Goal: Task Accomplishment & Management: Use online tool/utility

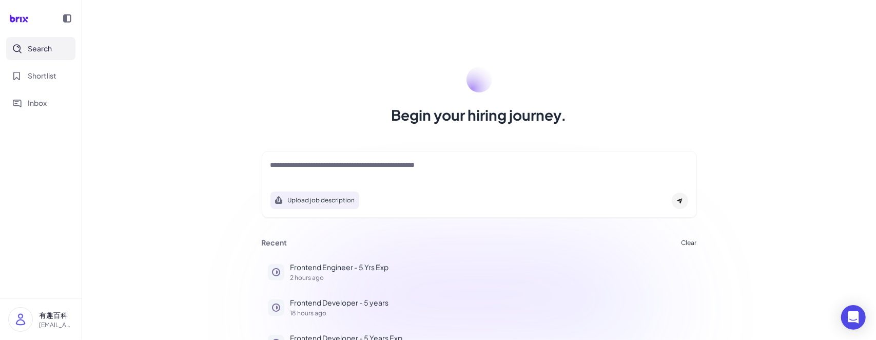
click at [262, 134] on div "Begin your hiring journey. Upload job description Job Titles Location Years of …" at bounding box center [479, 170] width 794 height 340
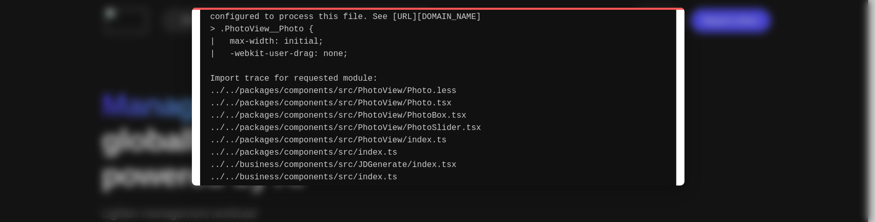
scroll to position [151, 0]
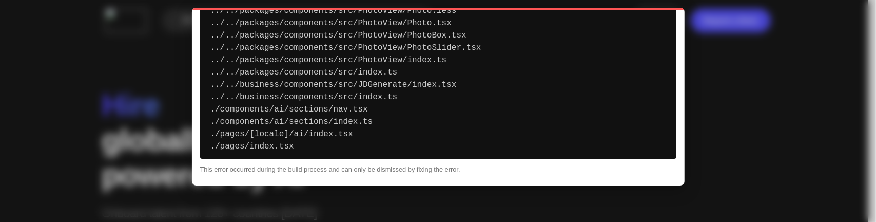
drag, startPoint x: 196, startPoint y: 22, endPoint x: 459, endPoint y: 154, distance: 295.0
click at [459, 154] on div "Failed to compile ../../packages/components/src/PhotoView/Photo.less Module par…" at bounding box center [438, 97] width 493 height 178
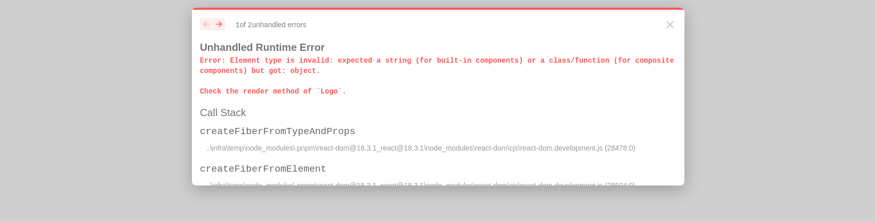
drag, startPoint x: 340, startPoint y: 91, endPoint x: 209, endPoint y: 50, distance: 137.2
drag, startPoint x: 209, startPoint y: 50, endPoint x: 199, endPoint y: 56, distance: 12.2
click at [199, 56] on div "previous next 1 of 2 unhandled error s Unhandled Runtime Error Error : Element …" at bounding box center [438, 97] width 493 height 178
drag, startPoint x: 201, startPoint y: 63, endPoint x: 356, endPoint y: 97, distance: 159.2
click at [356, 97] on div "previous next 1 of 2 unhandled error s Unhandled Runtime Error Error : Element …" at bounding box center [438, 97] width 493 height 178
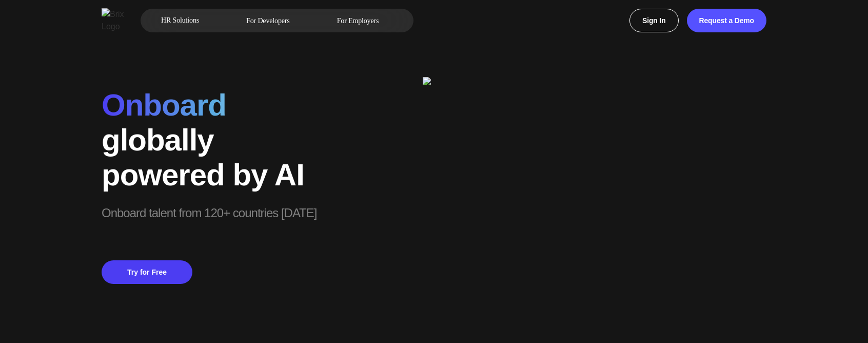
click at [474, 105] on img at bounding box center [595, 215] width 344 height 276
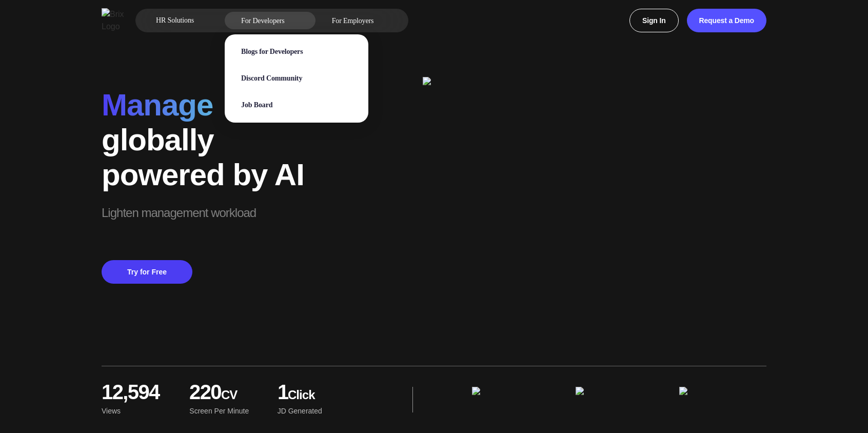
click at [285, 18] on span "For Developers" at bounding box center [263, 20] width 44 height 11
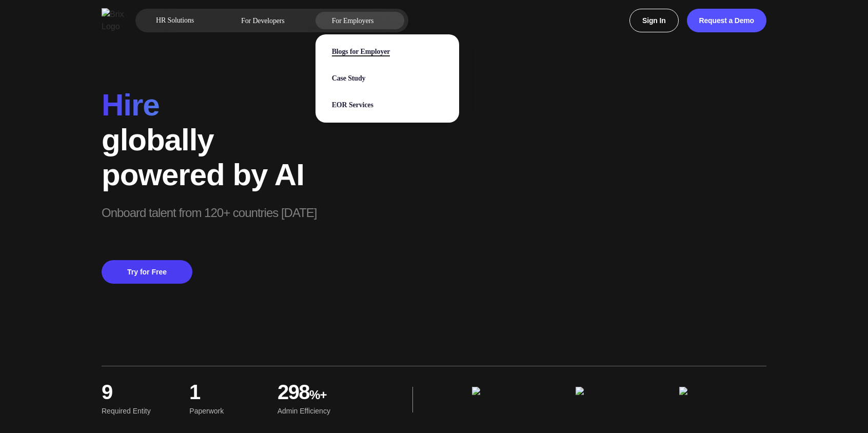
click at [386, 51] on span "Blogs for Employer" at bounding box center [361, 52] width 59 height 9
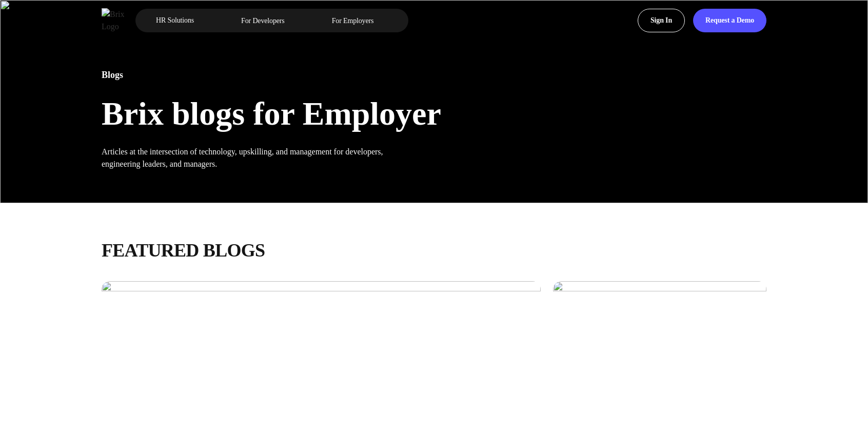
click at [386, 51] on div "Blogs Brix blogs for Employer Articles at the intersection of technology, upski…" at bounding box center [434, 101] width 739 height 203
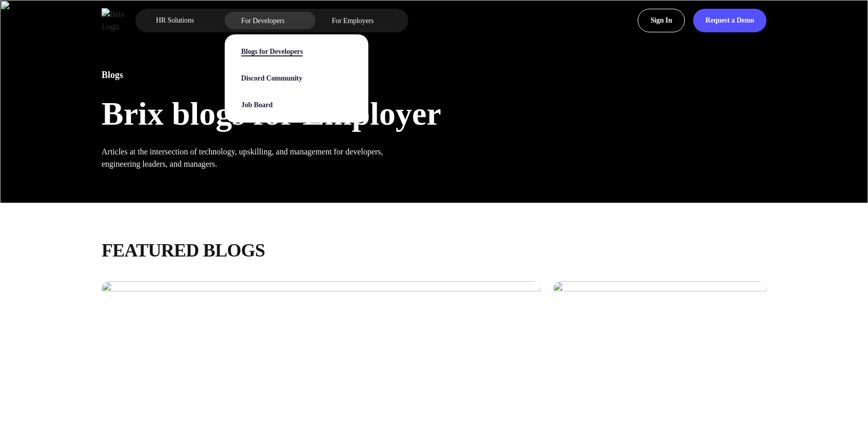
click at [302, 48] on span "Blogs for Developers" at bounding box center [272, 52] width 62 height 9
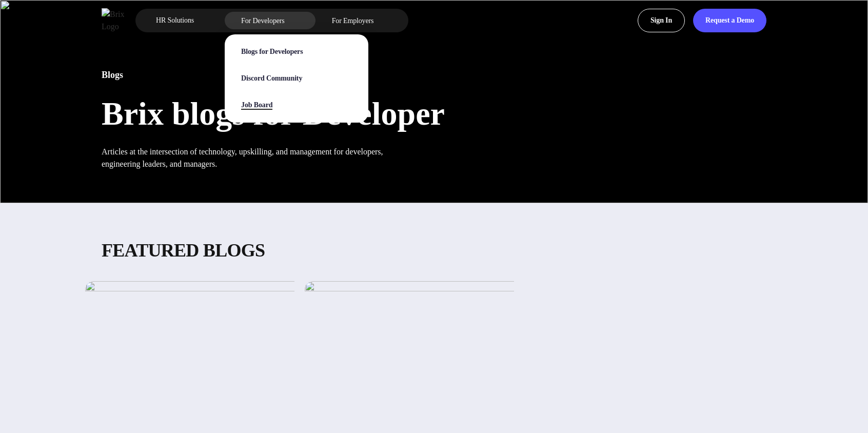
click at [273, 105] on span "Job Board" at bounding box center [256, 105] width 31 height 9
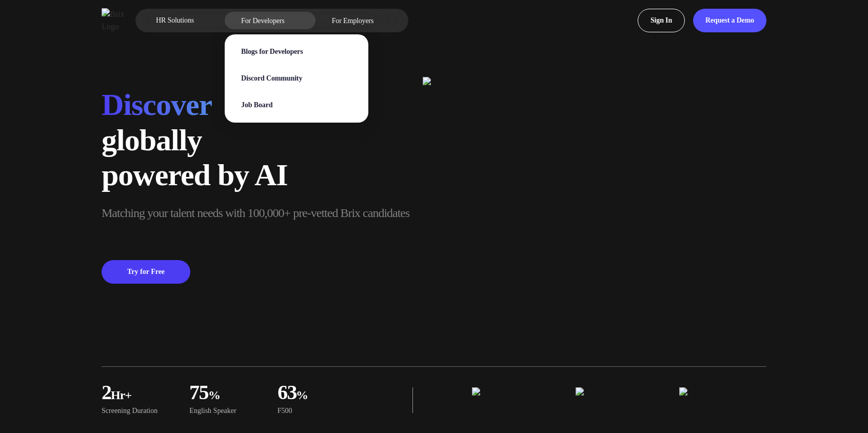
click at [300, 14] on div "For Developers Blogs for Developers Discord Community Job Board" at bounding box center [270, 20] width 91 height 17
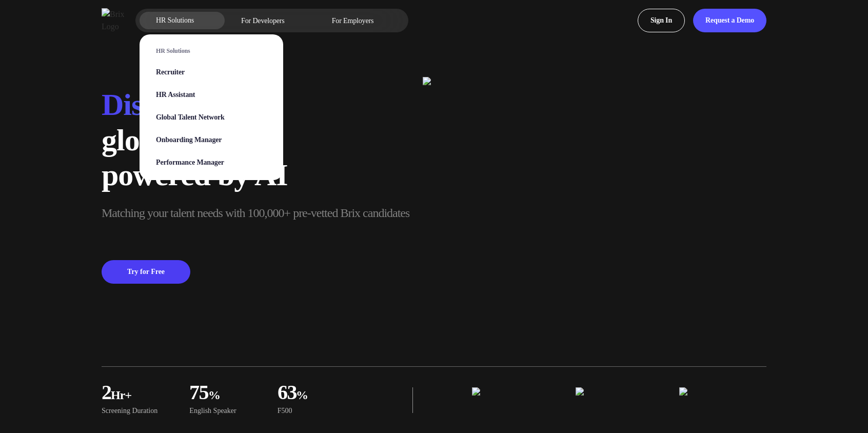
click at [194, 16] on span "HR Solutions" at bounding box center [175, 20] width 38 height 16
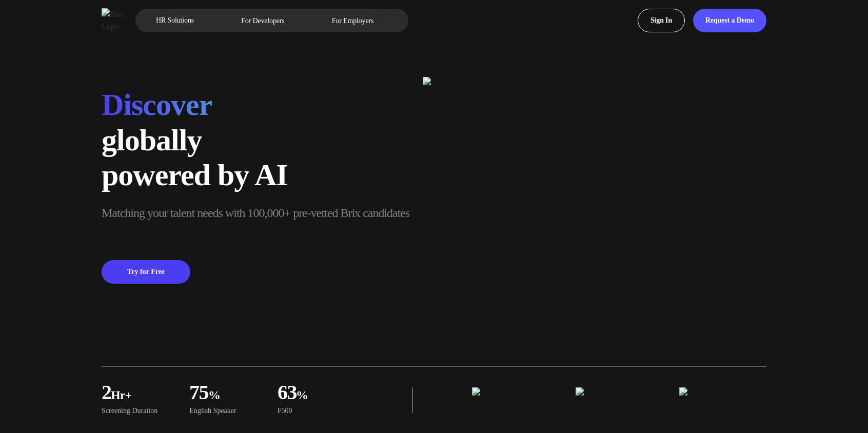
click at [316, 174] on div "powered by AI" at bounding box center [256, 175] width 308 height 35
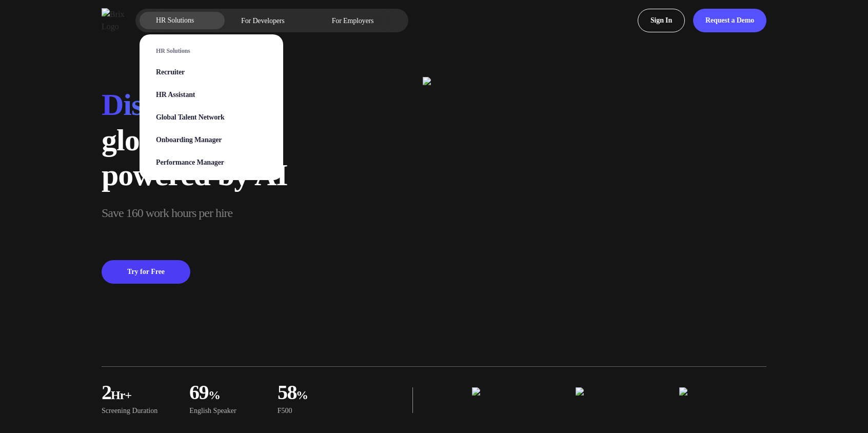
click at [185, 23] on span "HR Solutions" at bounding box center [175, 20] width 38 height 16
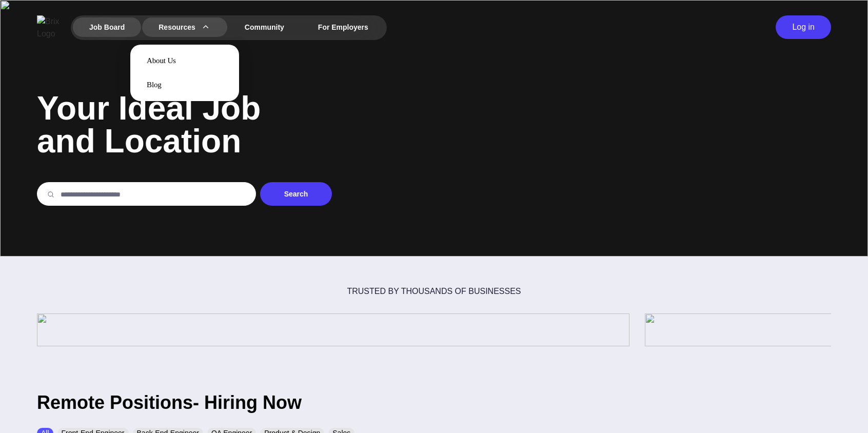
click at [199, 22] on div "Resources About Us Blog" at bounding box center [184, 27] width 85 height 20
click at [185, 59] on p "About Us" at bounding box center [185, 61] width 76 height 8
click at [173, 61] on span "About Us" at bounding box center [161, 60] width 29 height 9
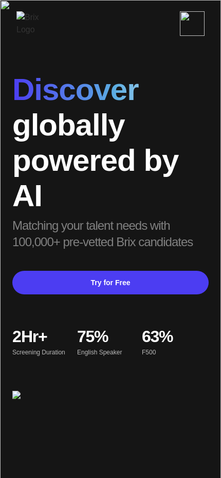
click at [199, 24] on img at bounding box center [192, 23] width 25 height 25
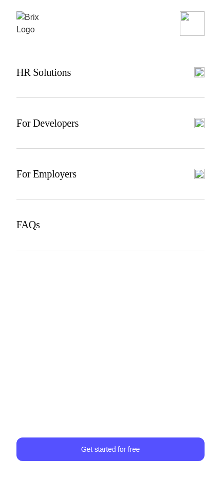
click at [199, 24] on img at bounding box center [192, 23] width 25 height 25
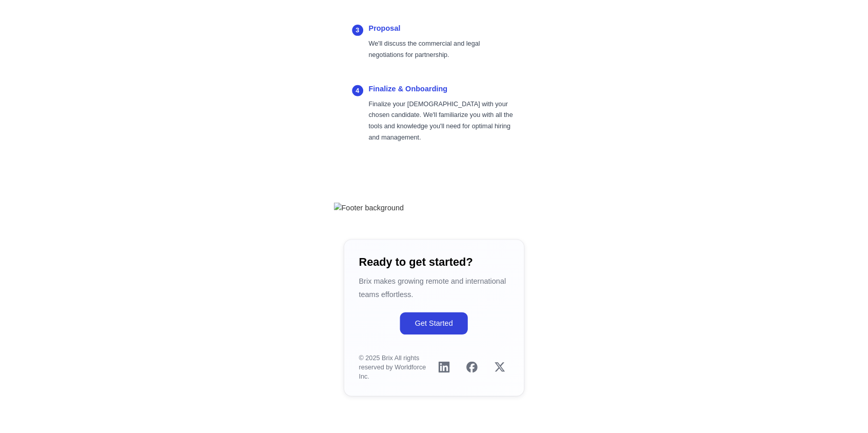
scroll to position [2107, 0]
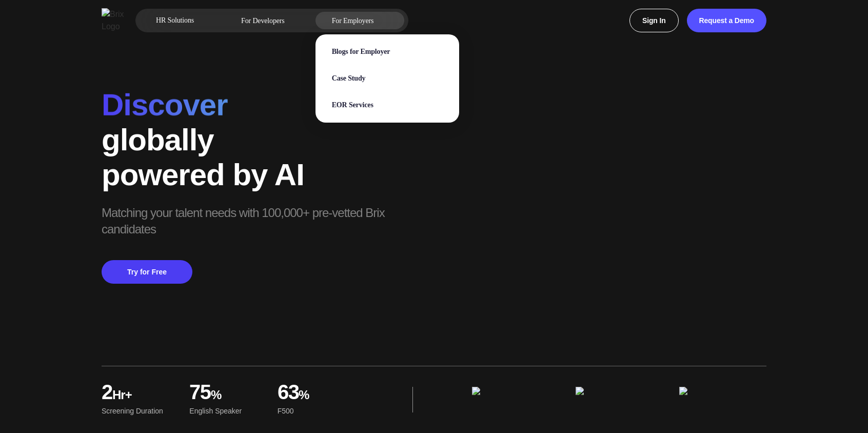
click at [369, 17] on span "For Employers" at bounding box center [353, 20] width 42 height 11
click at [382, 56] on span "Blogs for Employer" at bounding box center [361, 52] width 59 height 9
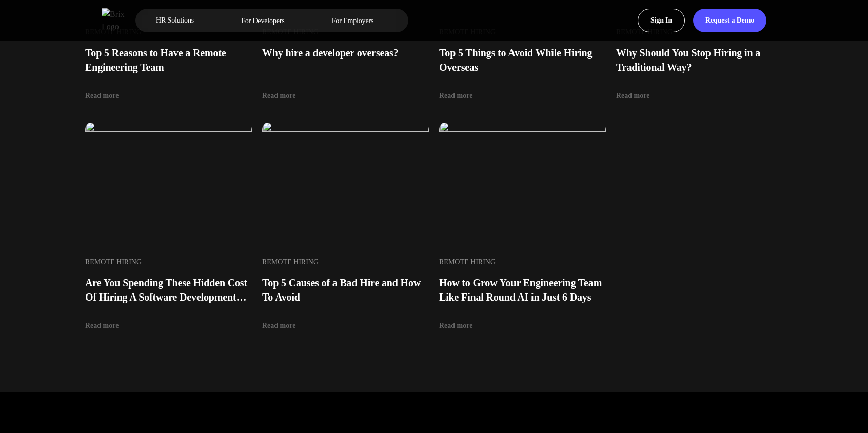
scroll to position [1138, 0]
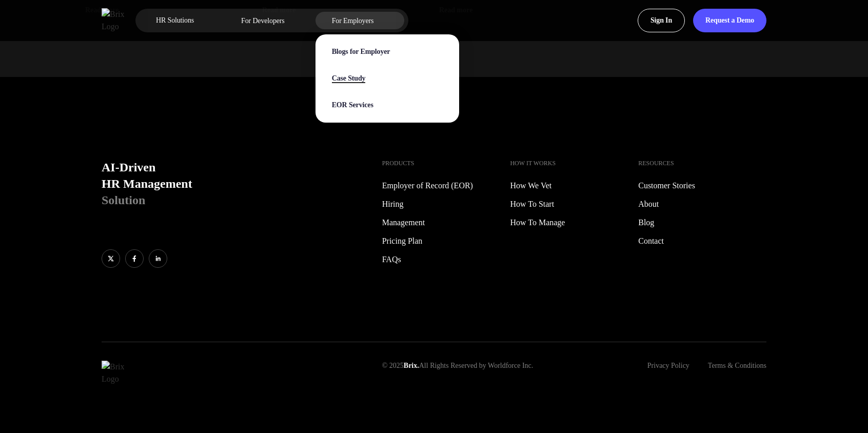
click at [366, 80] on span "Case Study" at bounding box center [349, 78] width 34 height 9
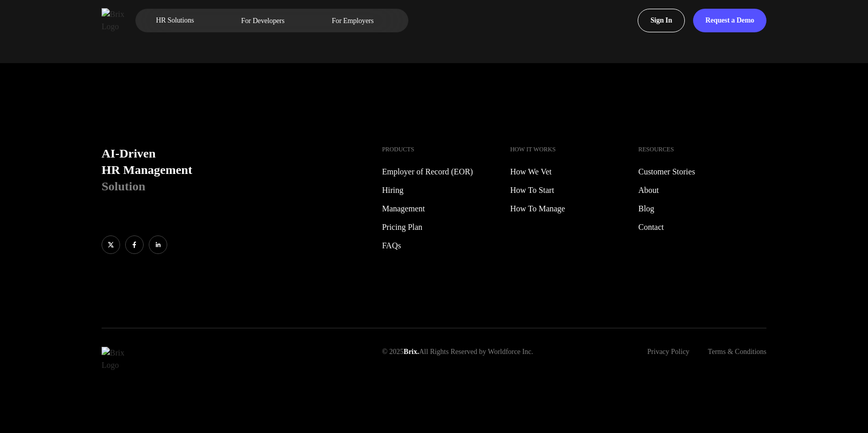
scroll to position [4100, 0]
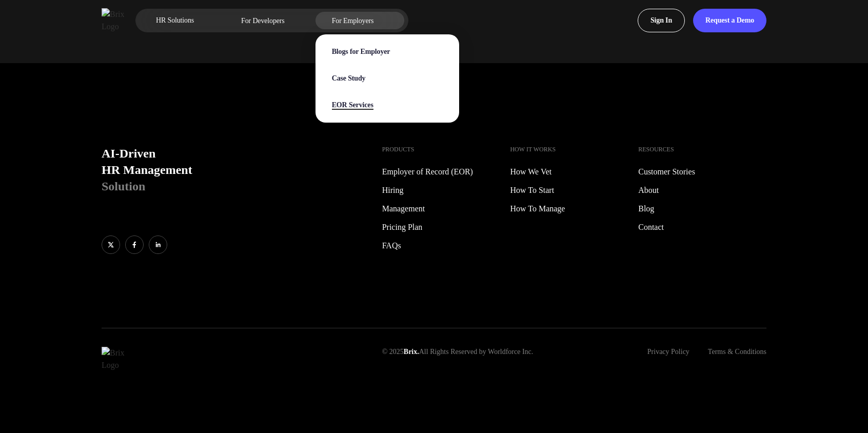
click at [374, 106] on span "EOR Services" at bounding box center [353, 105] width 42 height 9
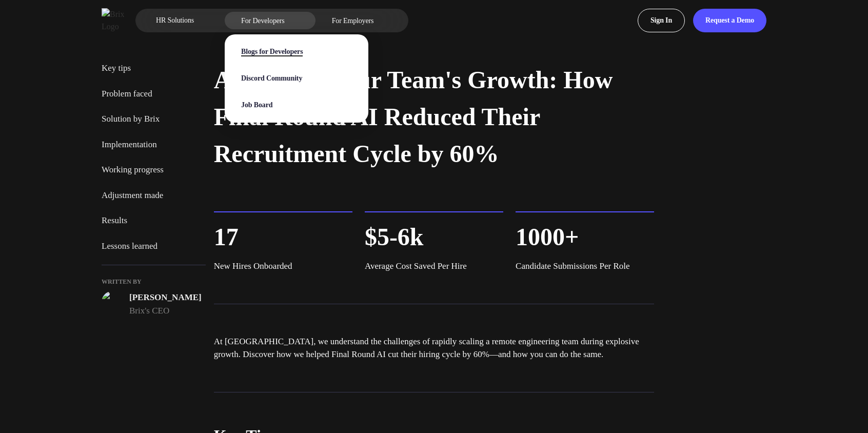
click at [303, 53] on span "Blogs for Developers" at bounding box center [272, 52] width 62 height 9
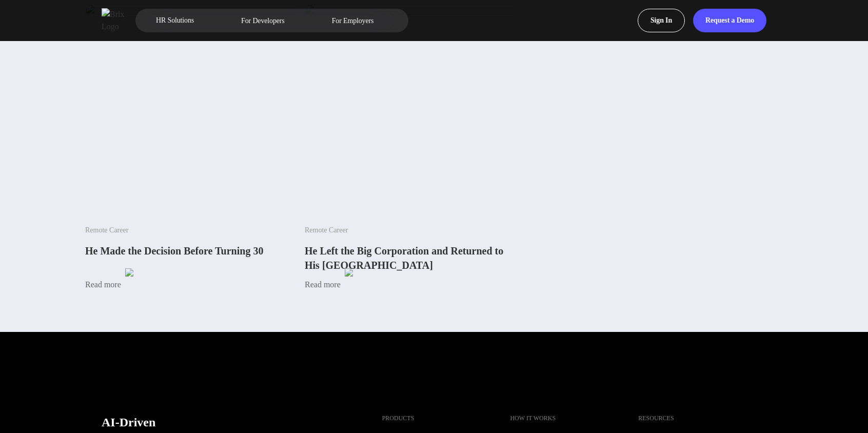
scroll to position [536, 0]
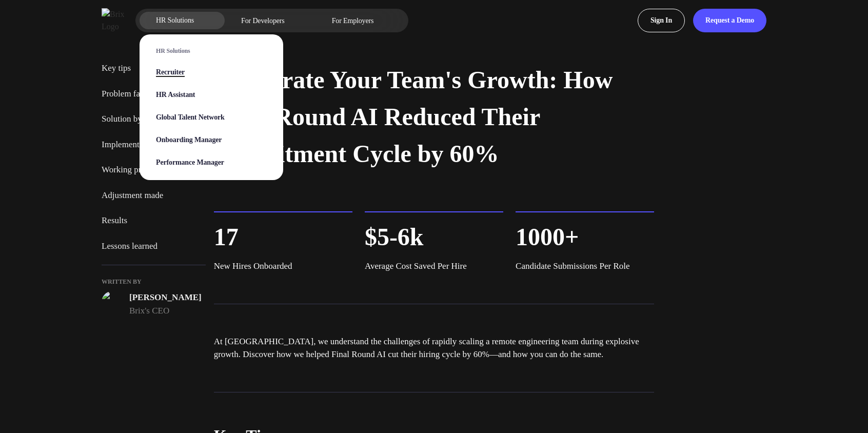
click at [185, 73] on span "Recruiter" at bounding box center [170, 72] width 29 height 9
click at [195, 100] on span "HR Assistant" at bounding box center [175, 95] width 39 height 9
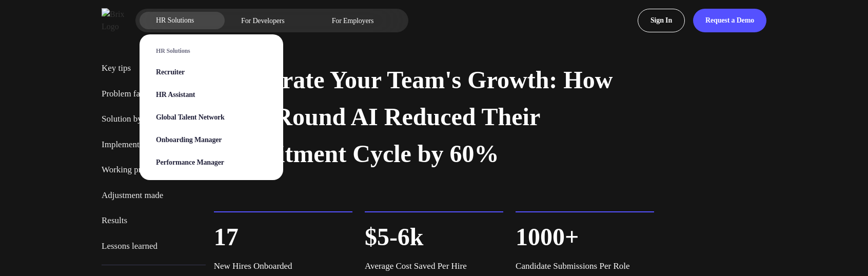
click at [178, 27] on section "HR Solutions Recruiter HR Assistant Global Talent Network Onboarding Manager Pe…" at bounding box center [212, 102] width 144 height 156
click at [201, 140] on span "Onboarding Manager" at bounding box center [189, 140] width 66 height 9
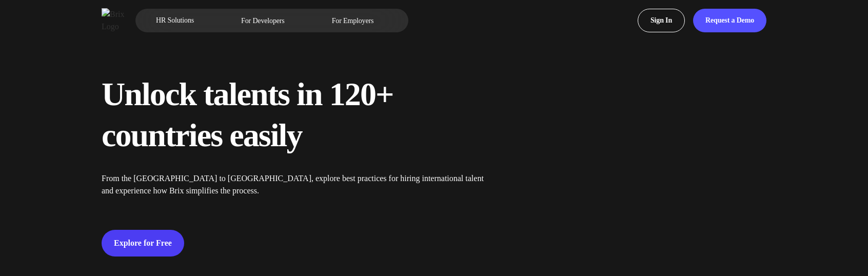
click at [201, 140] on div "Unlock talents in 120+ countries easily" at bounding box center [299, 115] width 395 height 82
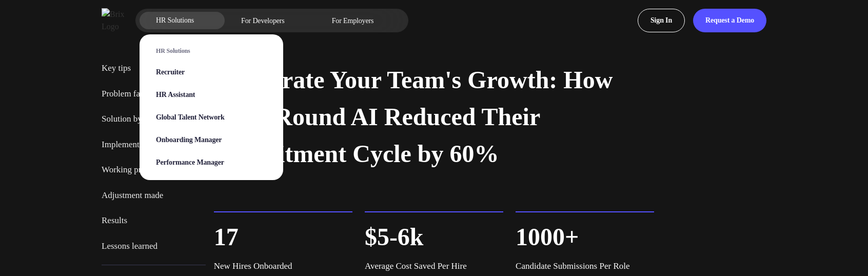
click at [165, 25] on section "HR Solutions Recruiter HR Assistant Global Talent Network Onboarding Manager Pe…" at bounding box center [212, 102] width 144 height 156
click at [218, 166] on span "Performance Manager" at bounding box center [190, 163] width 68 height 9
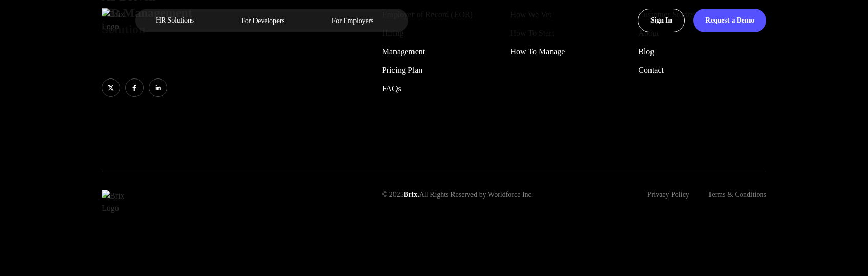
scroll to position [4319, 0]
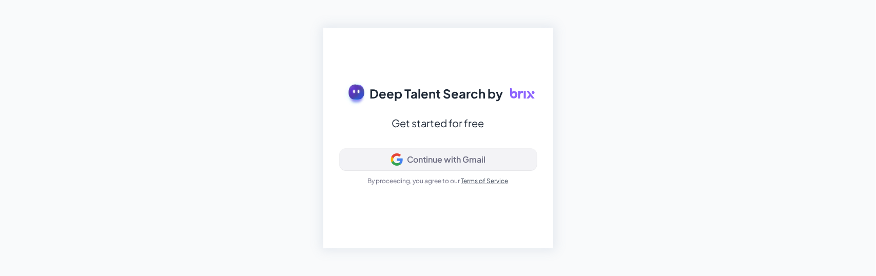
click at [454, 161] on div "Continue with Gmail" at bounding box center [446, 160] width 79 height 10
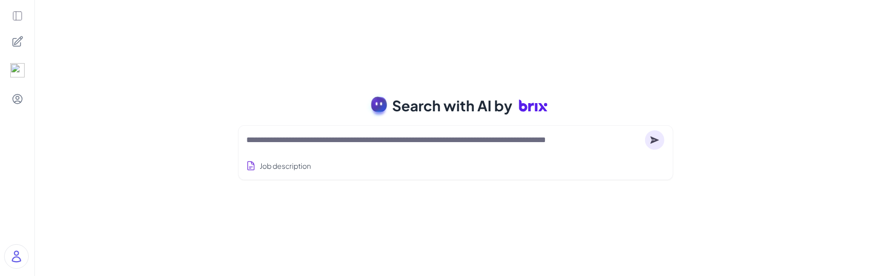
click at [205, 198] on div "Search with AI by Job description Job Titles Location Years of Experience Techn…" at bounding box center [455, 138] width 841 height 276
click at [18, 10] on icon at bounding box center [17, 15] width 11 height 11
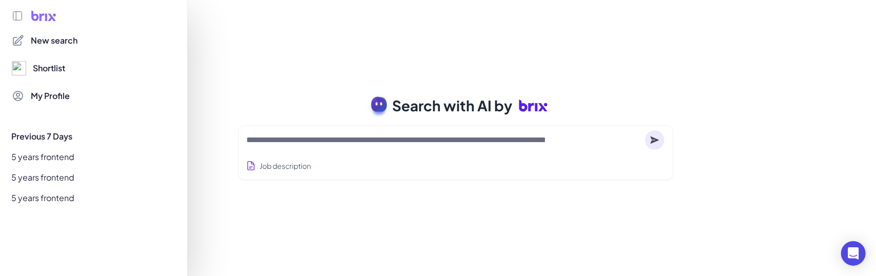
click at [19, 17] on icon at bounding box center [17, 15] width 11 height 11
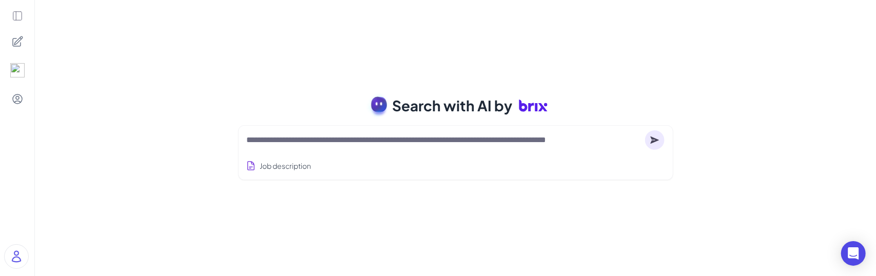
click at [19, 17] on icon at bounding box center [17, 15] width 11 height 11
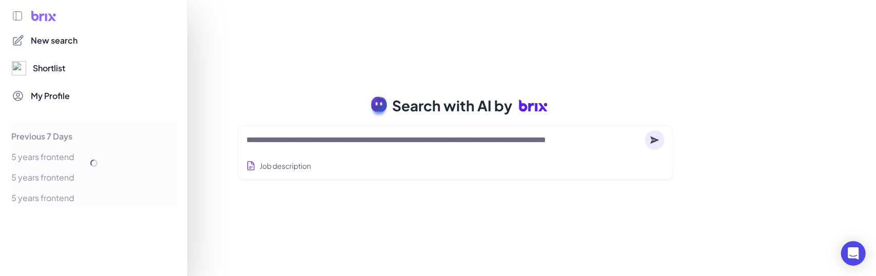
click at [19, 17] on div at bounding box center [94, 15] width 164 height 11
click at [236, 94] on div at bounding box center [438, 138] width 876 height 276
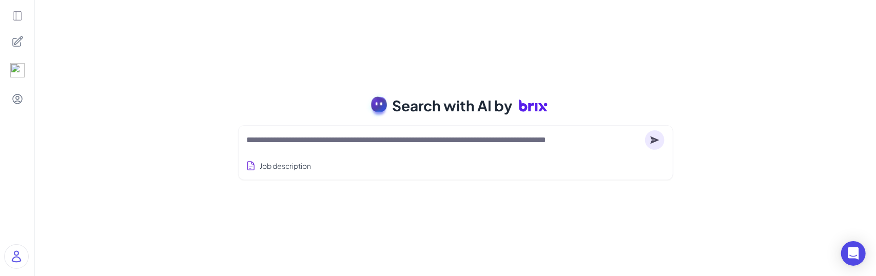
click at [18, 15] on icon at bounding box center [17, 15] width 11 height 11
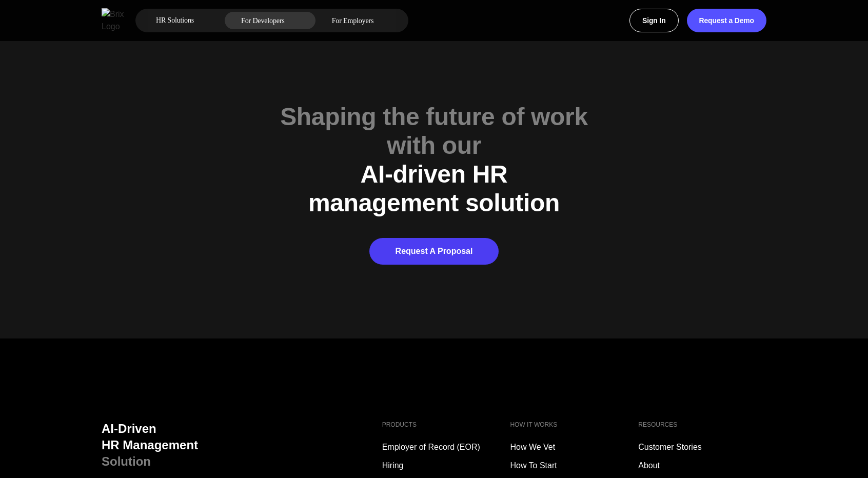
scroll to position [5022, 0]
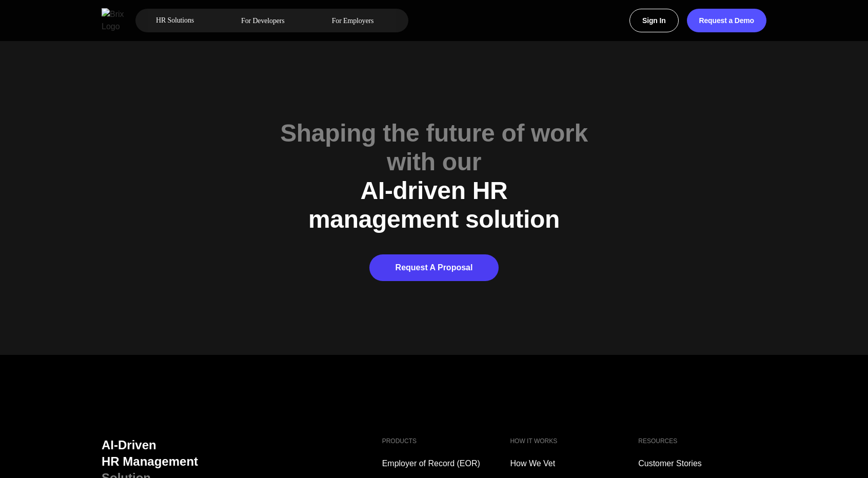
click at [288, 119] on div "Shaping the future of work" at bounding box center [434, 133] width 641 height 29
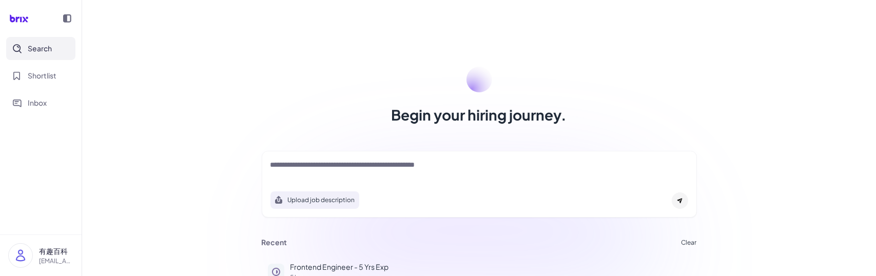
click at [68, 18] on icon at bounding box center [67, 18] width 8 height 8
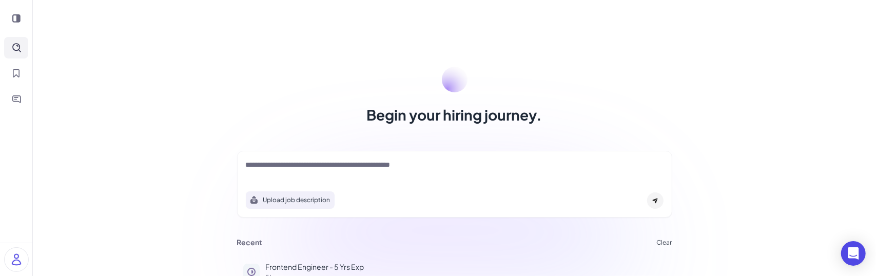
click at [19, 14] on icon at bounding box center [16, 18] width 8 height 8
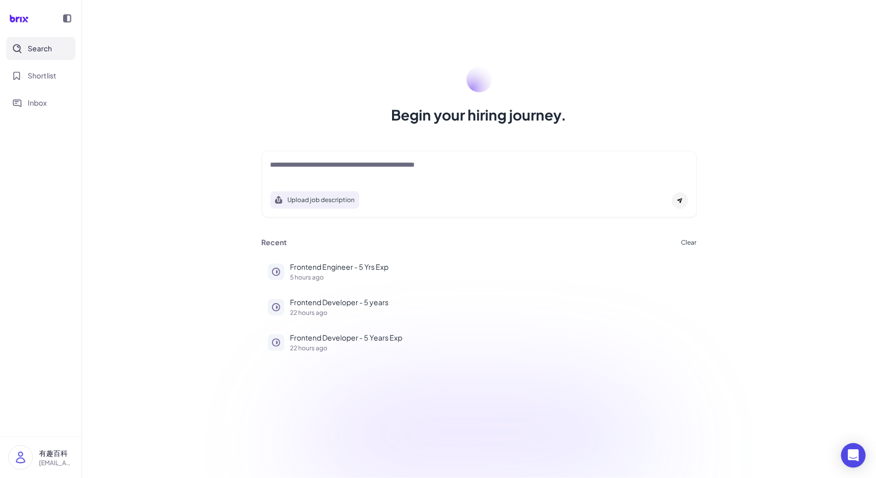
click at [67, 14] on icon at bounding box center [67, 18] width 8 height 8
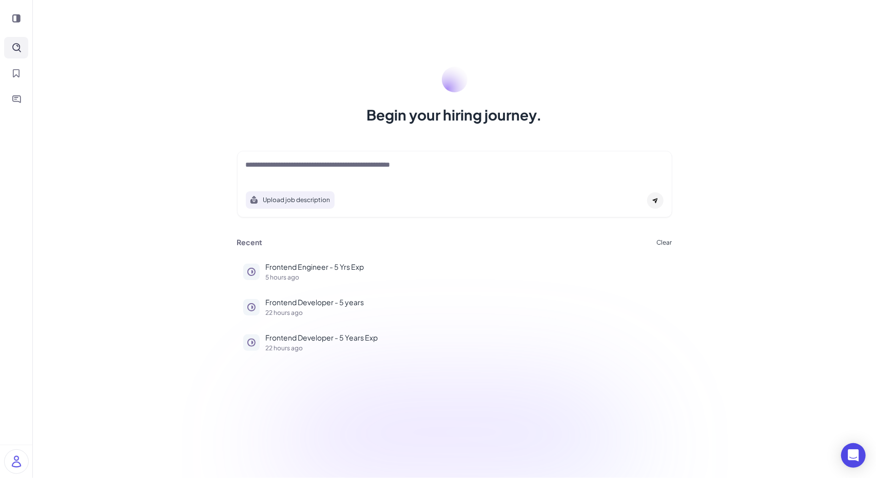
click at [16, 10] on div at bounding box center [16, 18] width 24 height 21
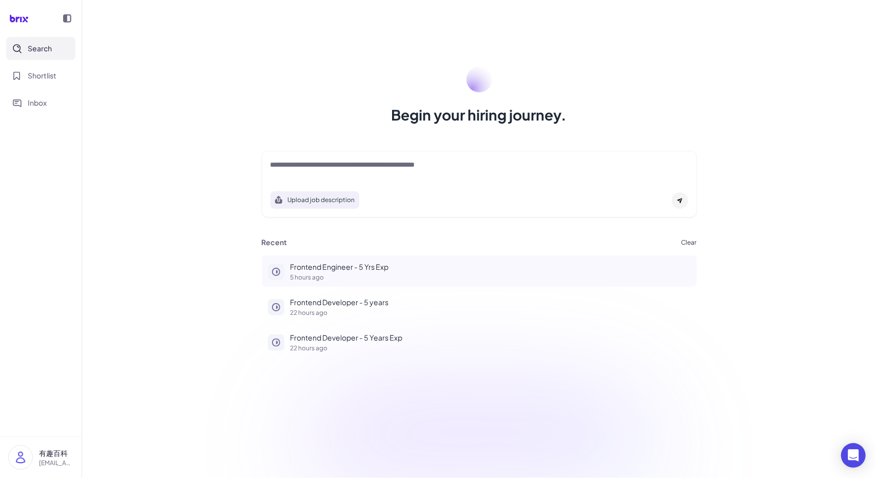
click at [320, 272] on div "Frontend Engineer - 5 Yrs Exp 5 hours ago" at bounding box center [491, 271] width 400 height 19
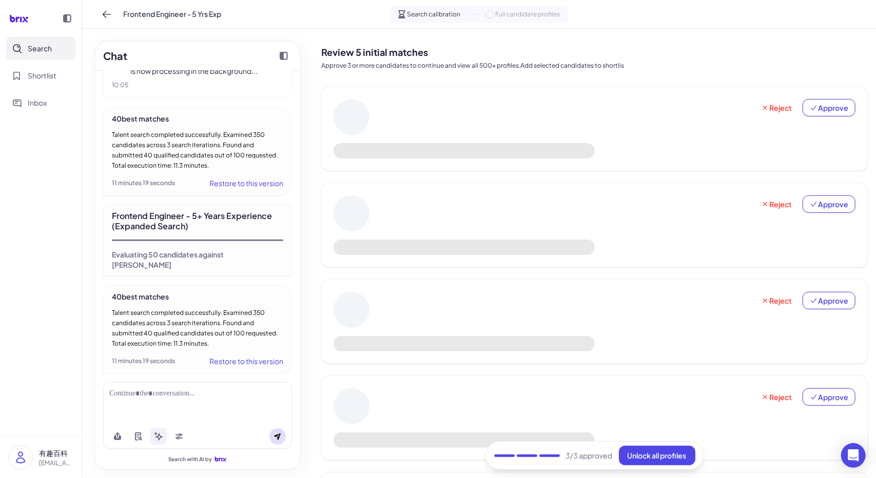
scroll to position [222, 0]
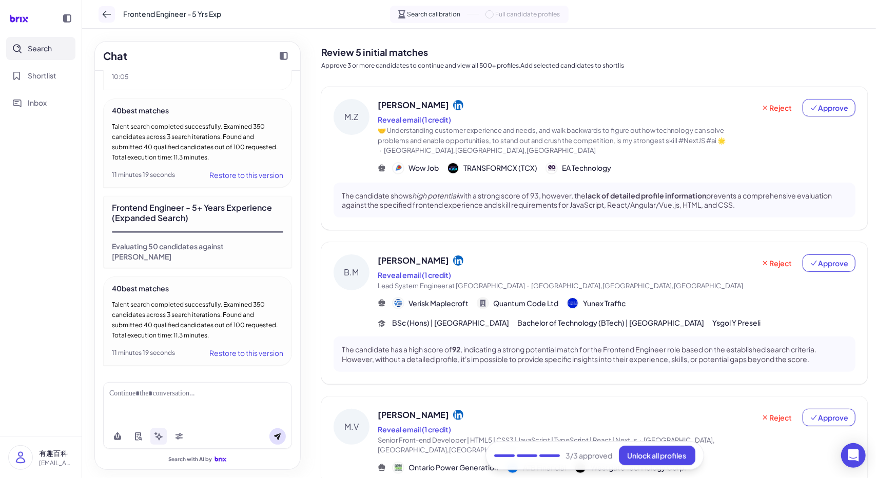
click at [111, 17] on icon at bounding box center [107, 14] width 10 height 10
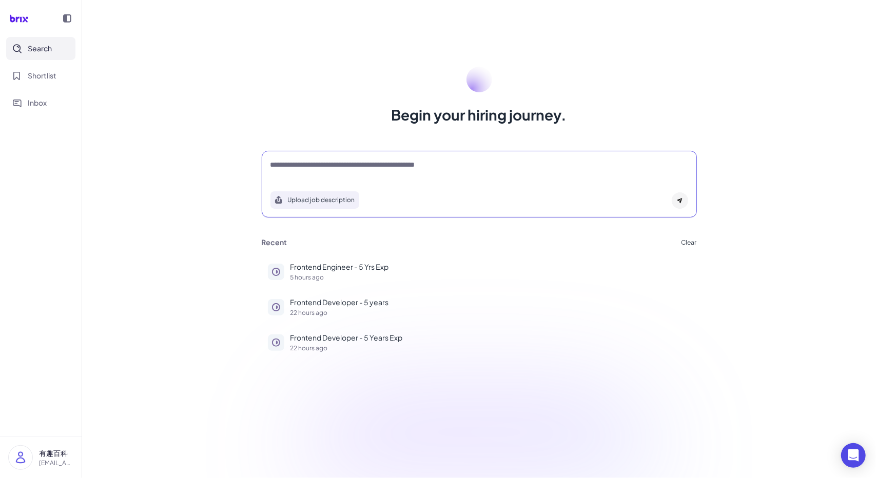
click at [282, 170] on textarea at bounding box center [480, 166] width 418 height 12
type textarea "**********"
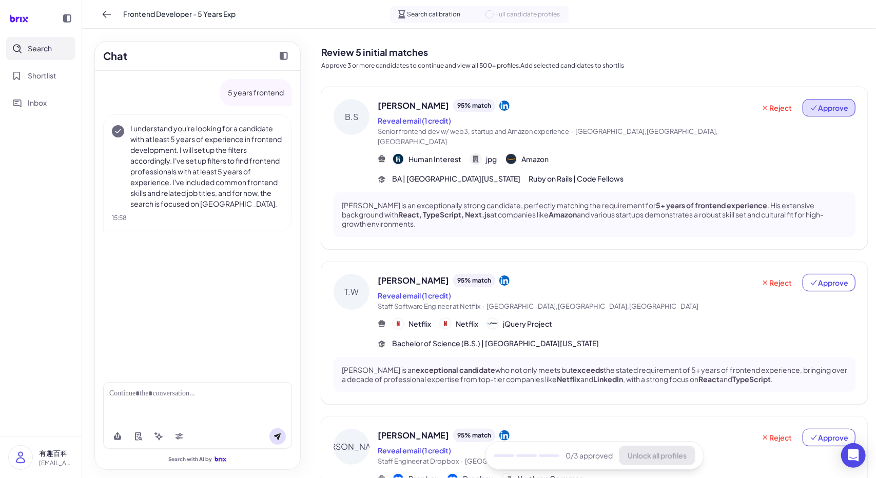
click at [819, 100] on button "Approve" at bounding box center [829, 107] width 53 height 17
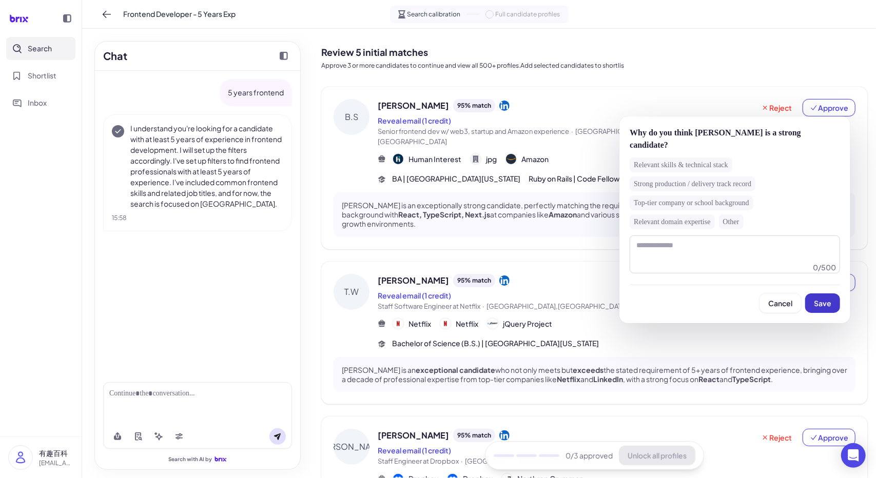
click at [816, 299] on span "Save" at bounding box center [822, 303] width 17 height 9
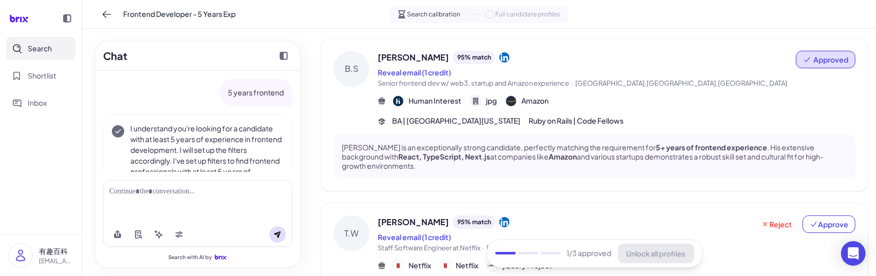
scroll to position [103, 0]
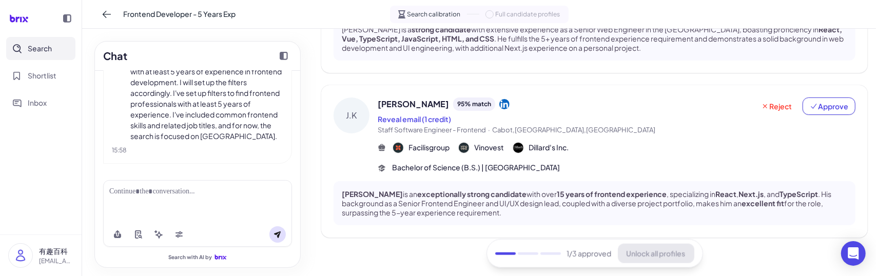
scroll to position [662, 0]
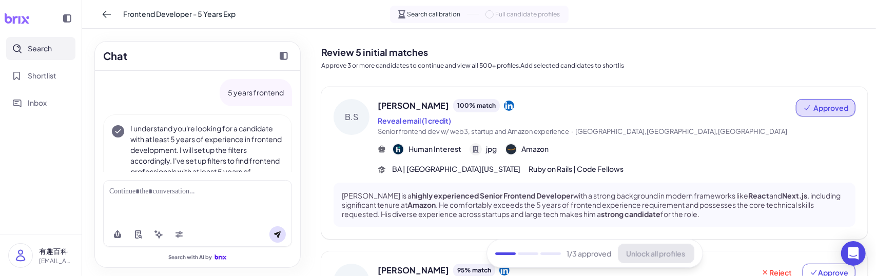
scroll to position [78, 0]
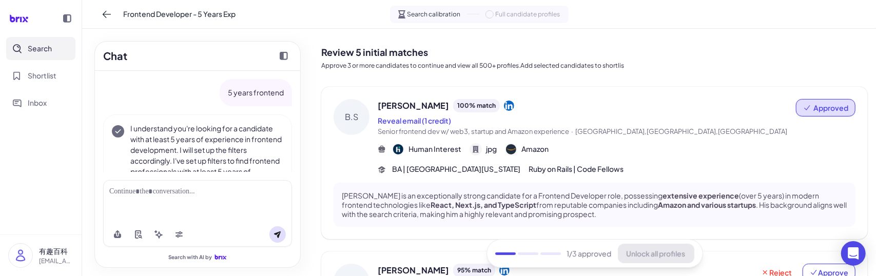
scroll to position [78, 0]
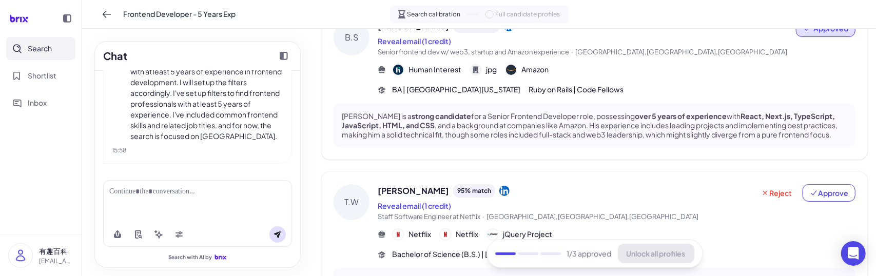
scroll to position [205, 0]
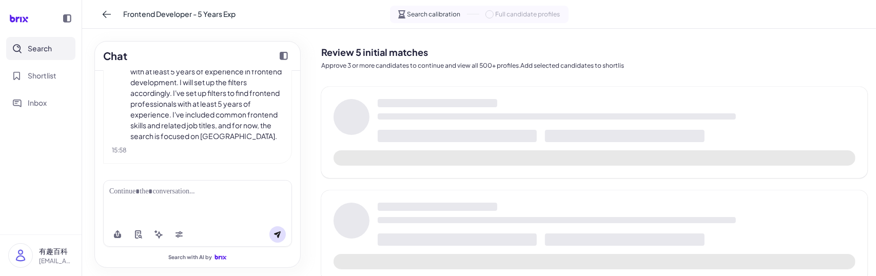
scroll to position [78, 0]
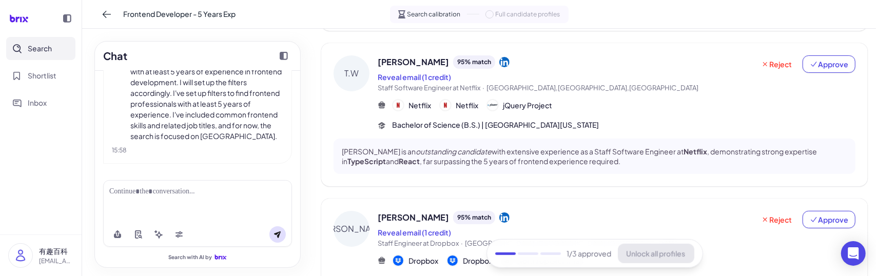
scroll to position [257, 0]
